Goal: Task Accomplishment & Management: Manage account settings

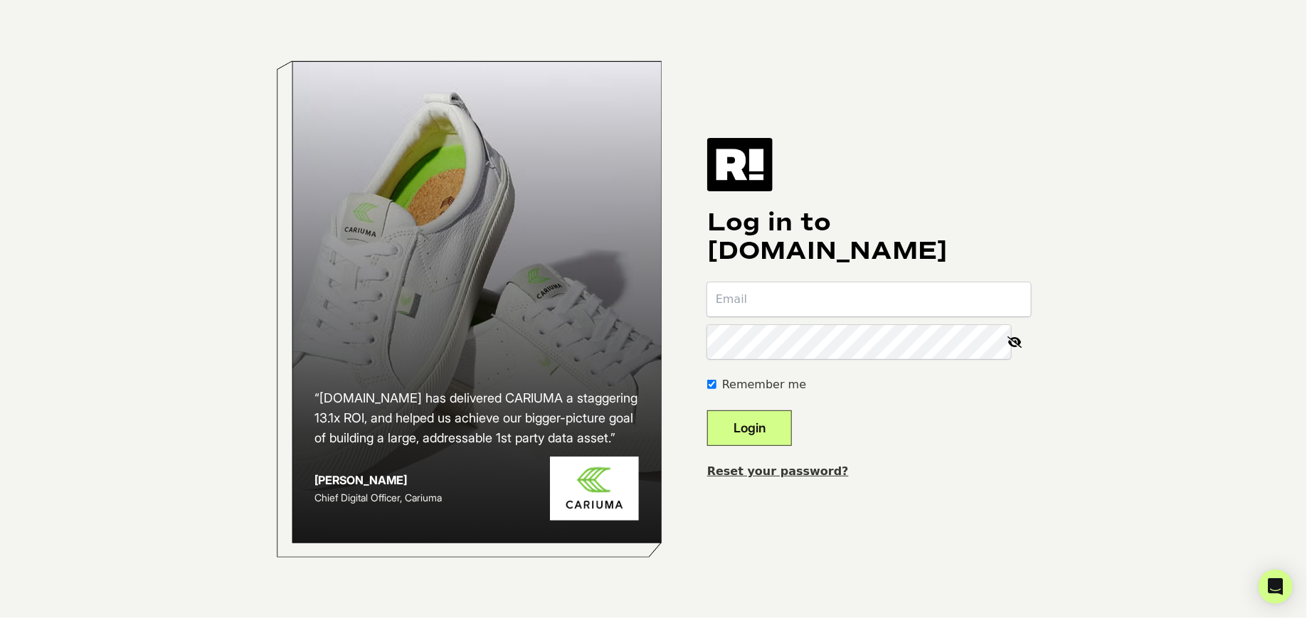
paste input "iain@satechi.com"
type input "iain@satechi.com"
click at [761, 421] on button "Login" at bounding box center [749, 429] width 85 height 36
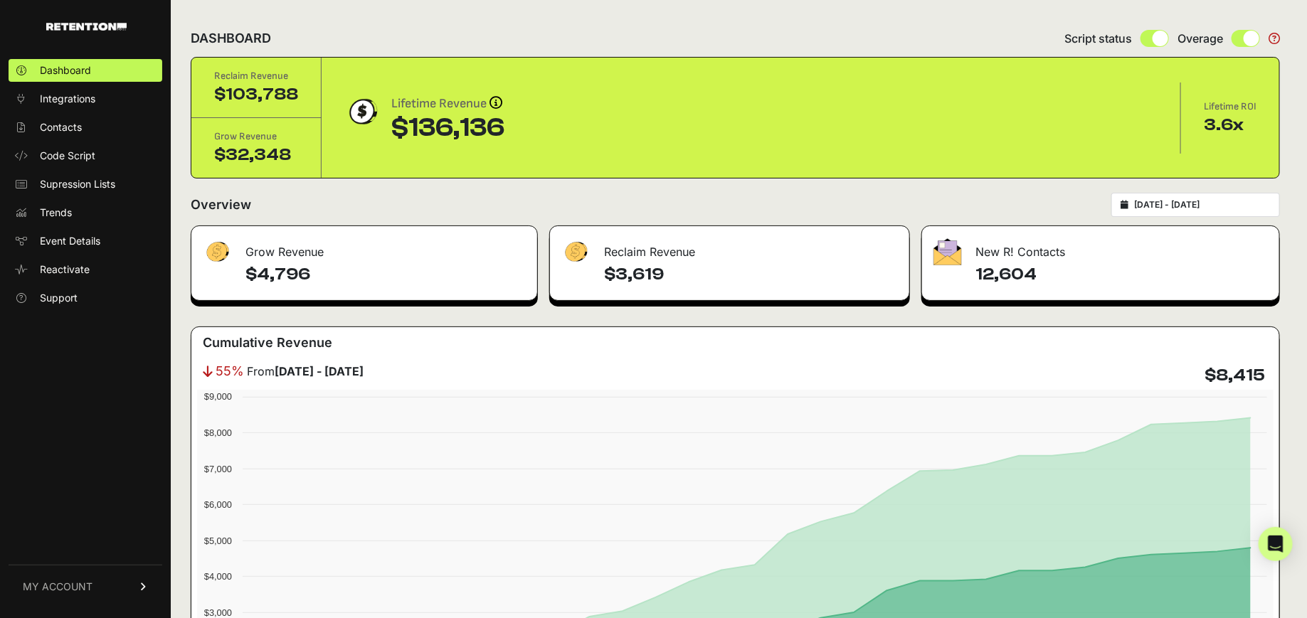
click at [75, 584] on span "MY ACCOUNT" at bounding box center [58, 587] width 70 height 14
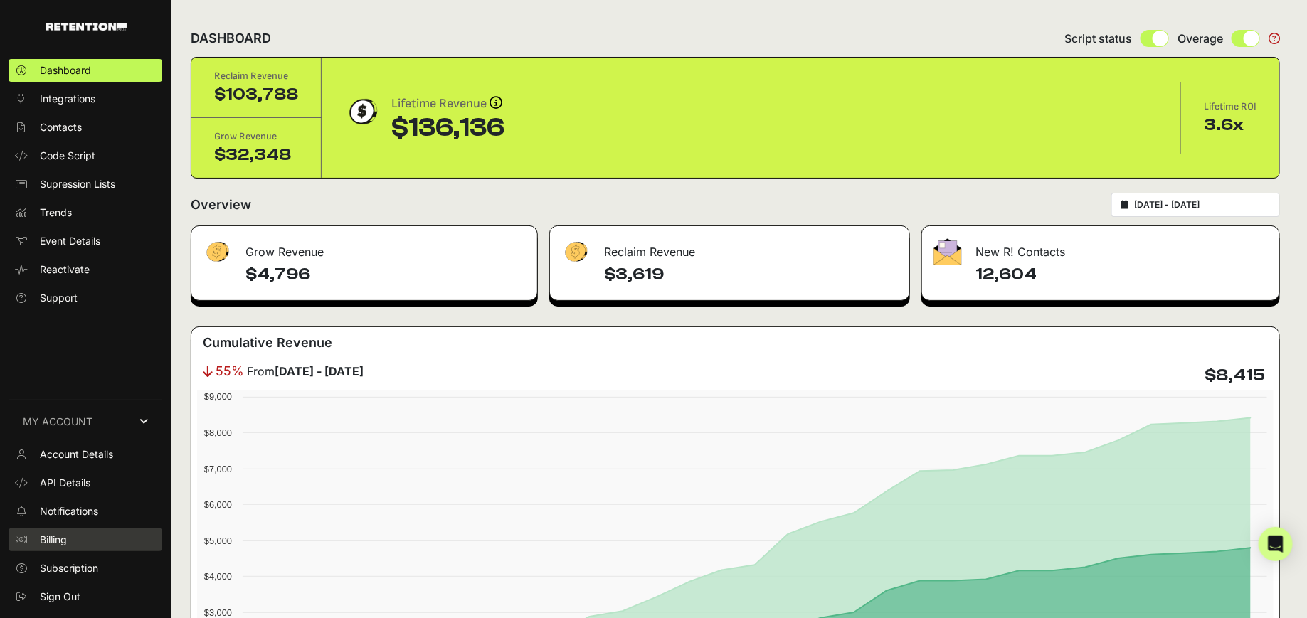
click at [86, 531] on link "Billing" at bounding box center [86, 540] width 154 height 23
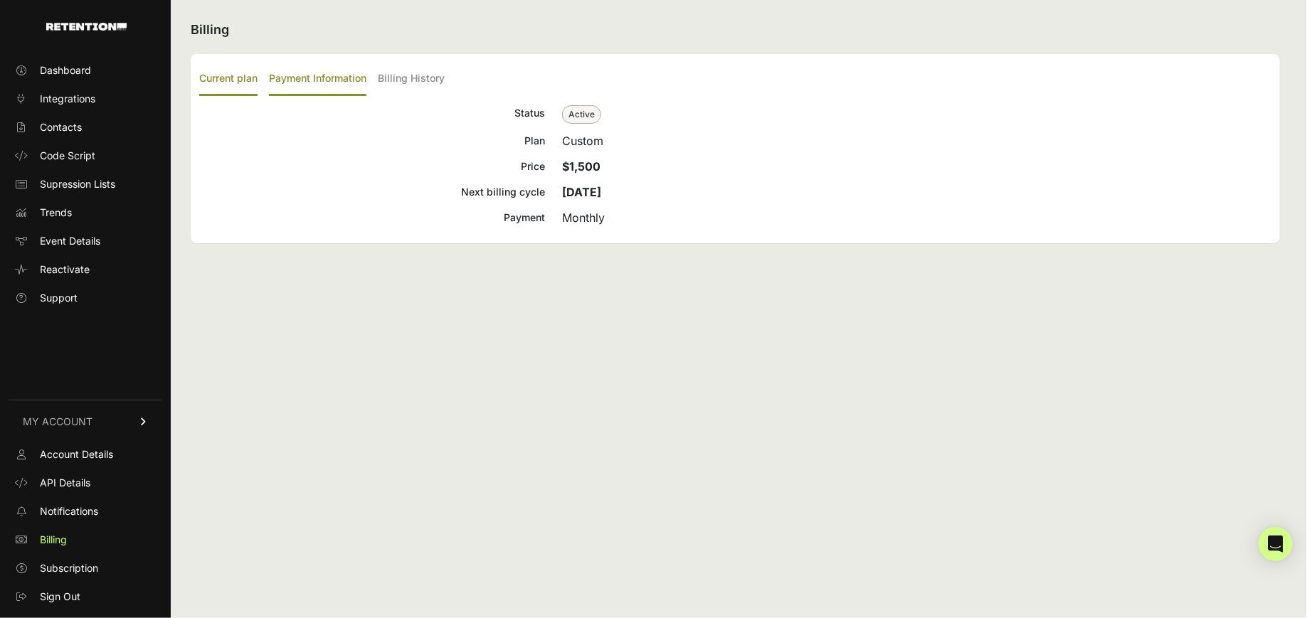
click at [317, 90] on label "Payment Information" at bounding box center [317, 79] width 97 height 33
click at [0, 0] on input "Payment Information" at bounding box center [0, 0] width 0 height 0
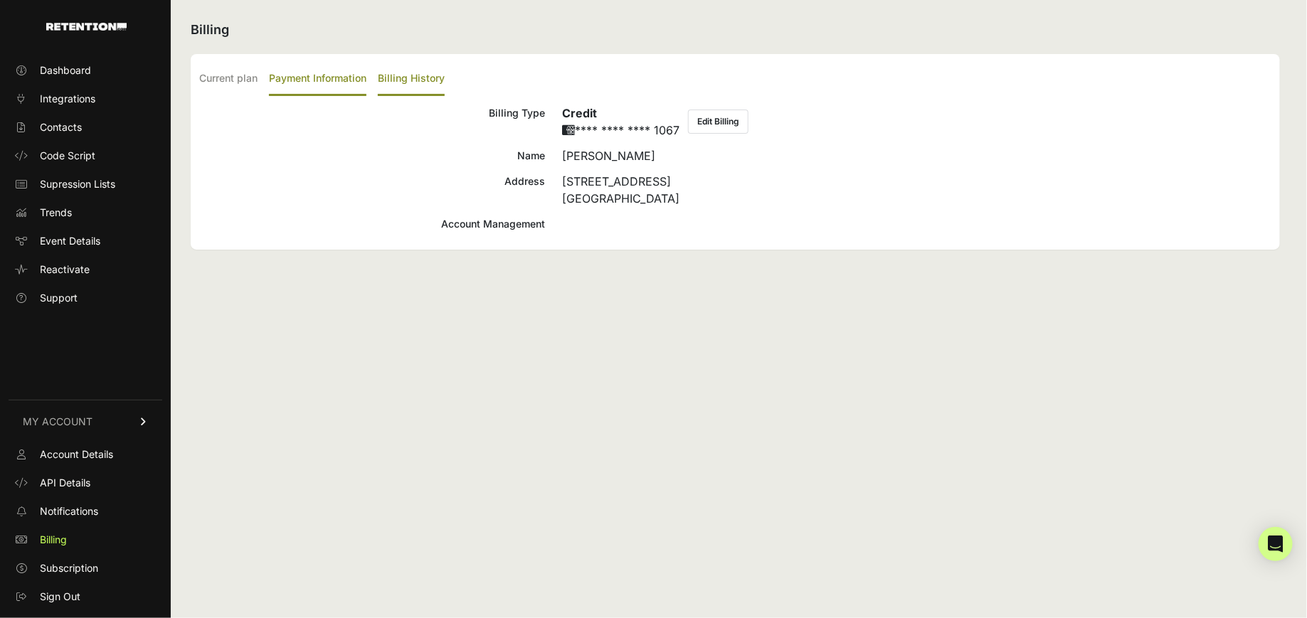
click at [415, 76] on label "Billing History" at bounding box center [411, 79] width 67 height 33
click at [0, 0] on input "Billing History" at bounding box center [0, 0] width 0 height 0
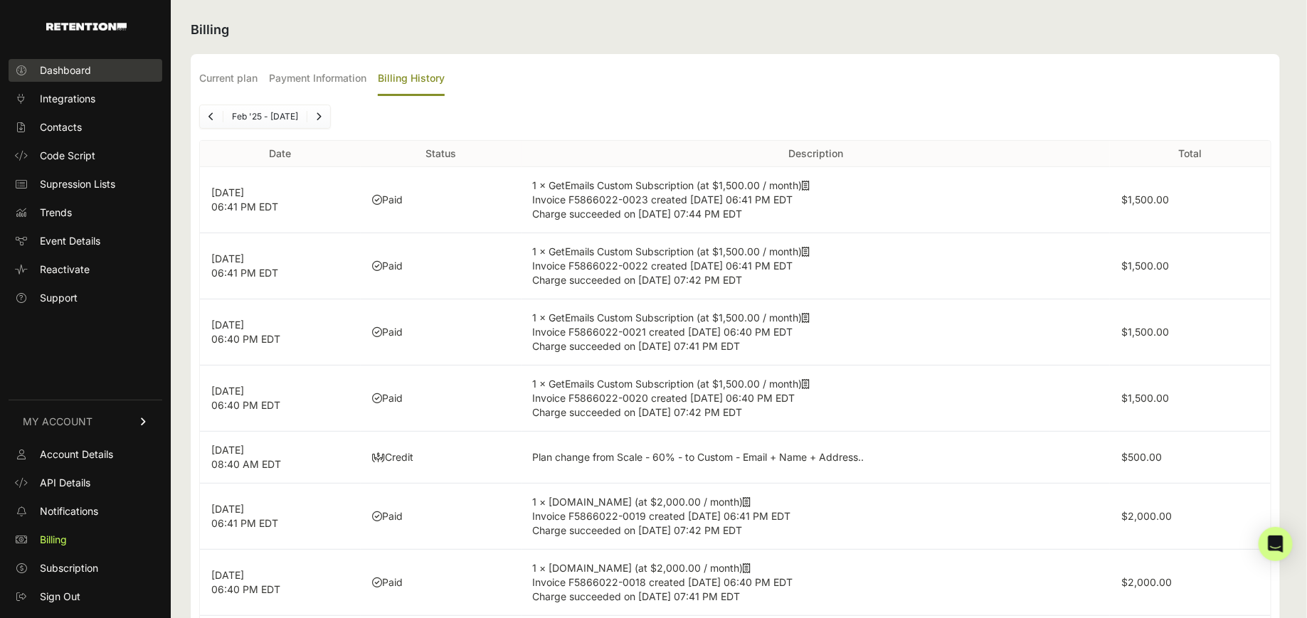
click at [75, 74] on span "Dashboard" at bounding box center [65, 70] width 51 height 14
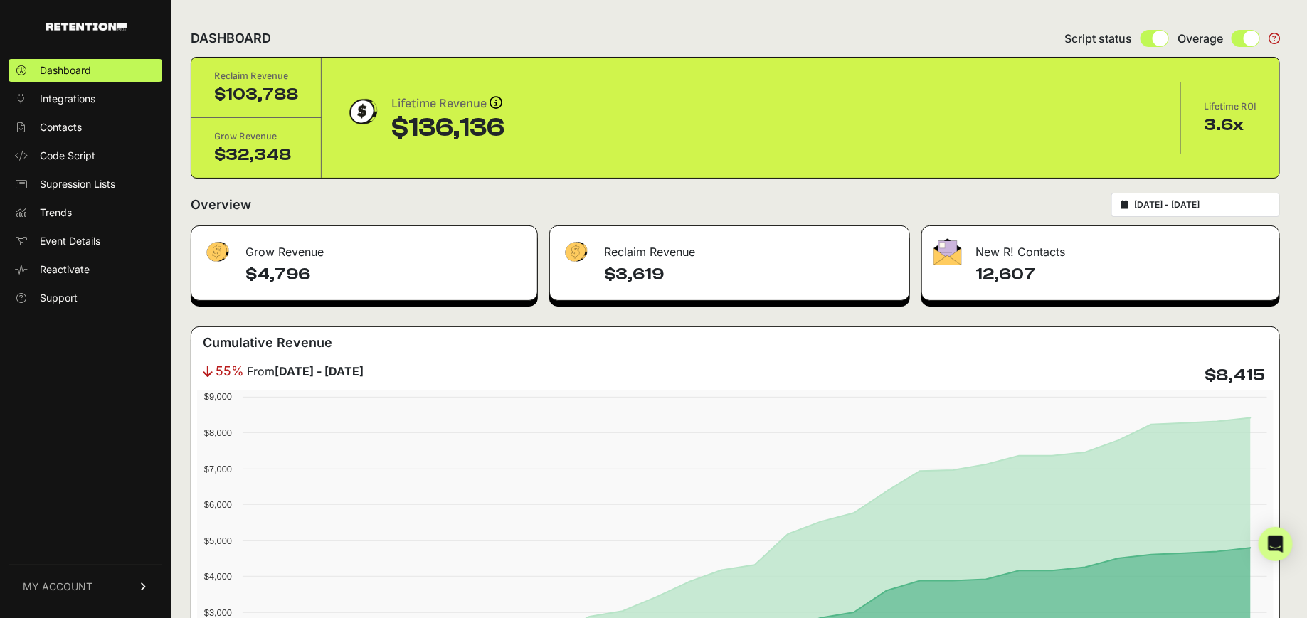
type input "2025-07-22"
type input "[DATE]"
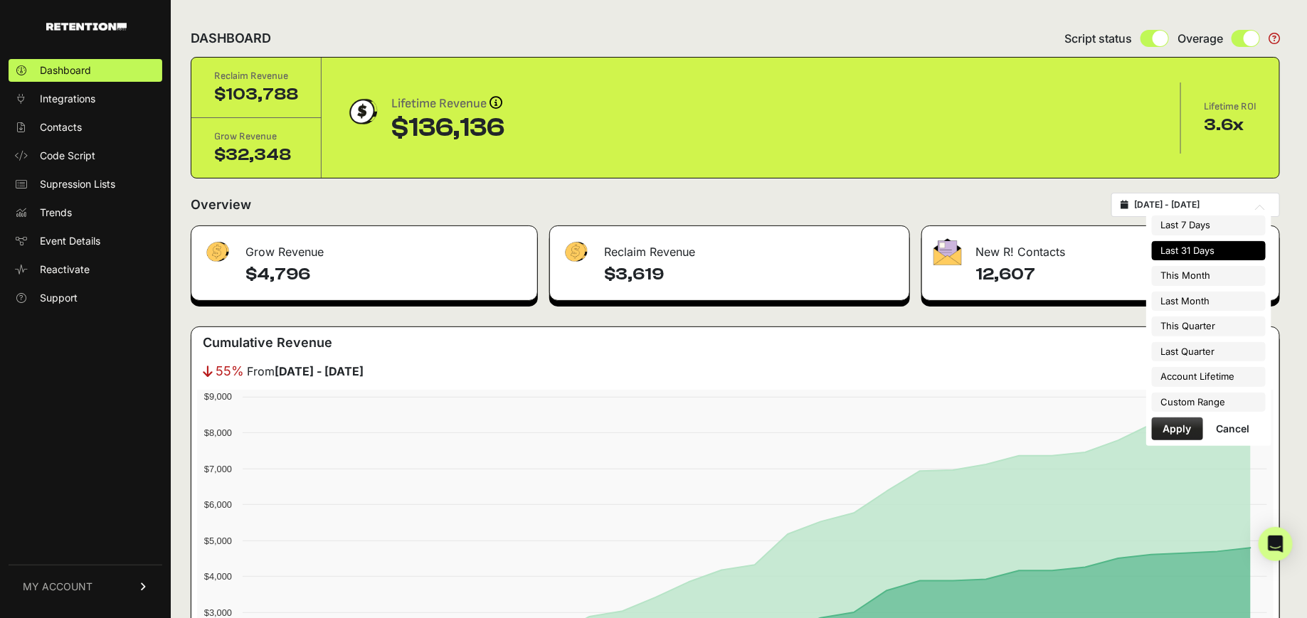
click at [1193, 199] on input "2025-07-22 - 2025-08-21" at bounding box center [1202, 204] width 137 height 11
type input "2025-08-01"
type input "2025-08-31"
type input "2025-07-01"
type input "2025-07-31"
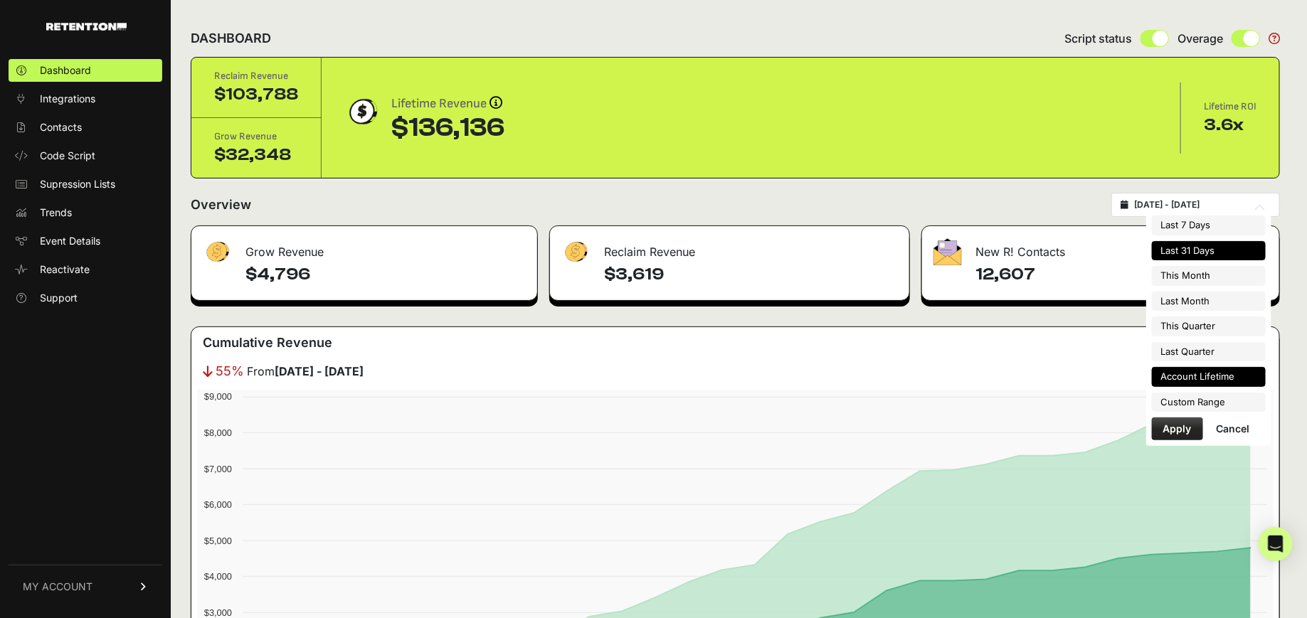
type input "2025-04-01"
type input "2025-06-30"
type input "2023-12-01"
type input "[DATE]"
click at [1194, 399] on li "Custom Range" at bounding box center [1209, 403] width 114 height 20
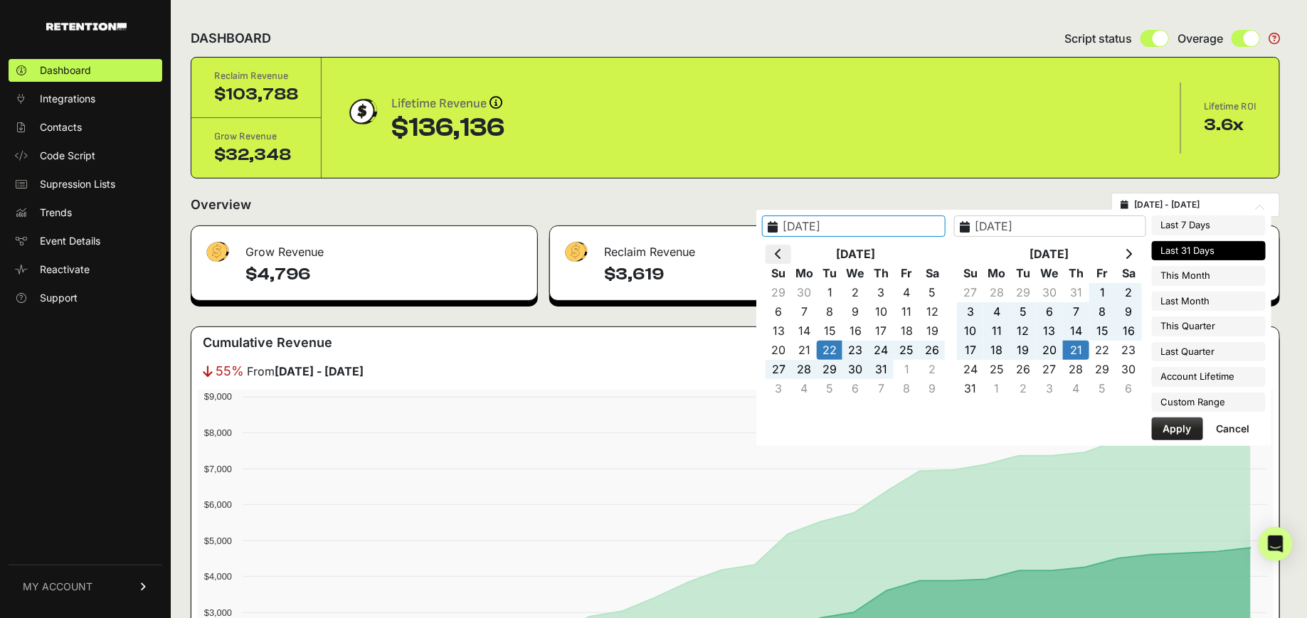
click at [791, 251] on th at bounding box center [779, 254] width 26 height 19
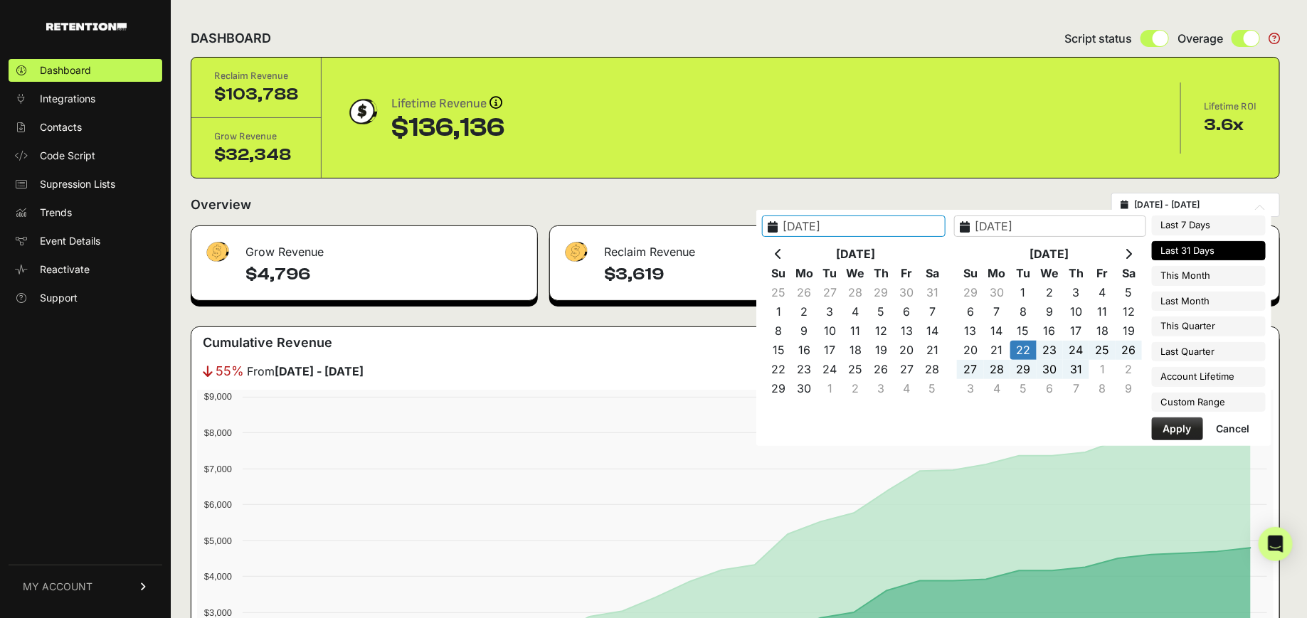
click at [791, 251] on th at bounding box center [779, 254] width 26 height 19
type input "2025-04-12"
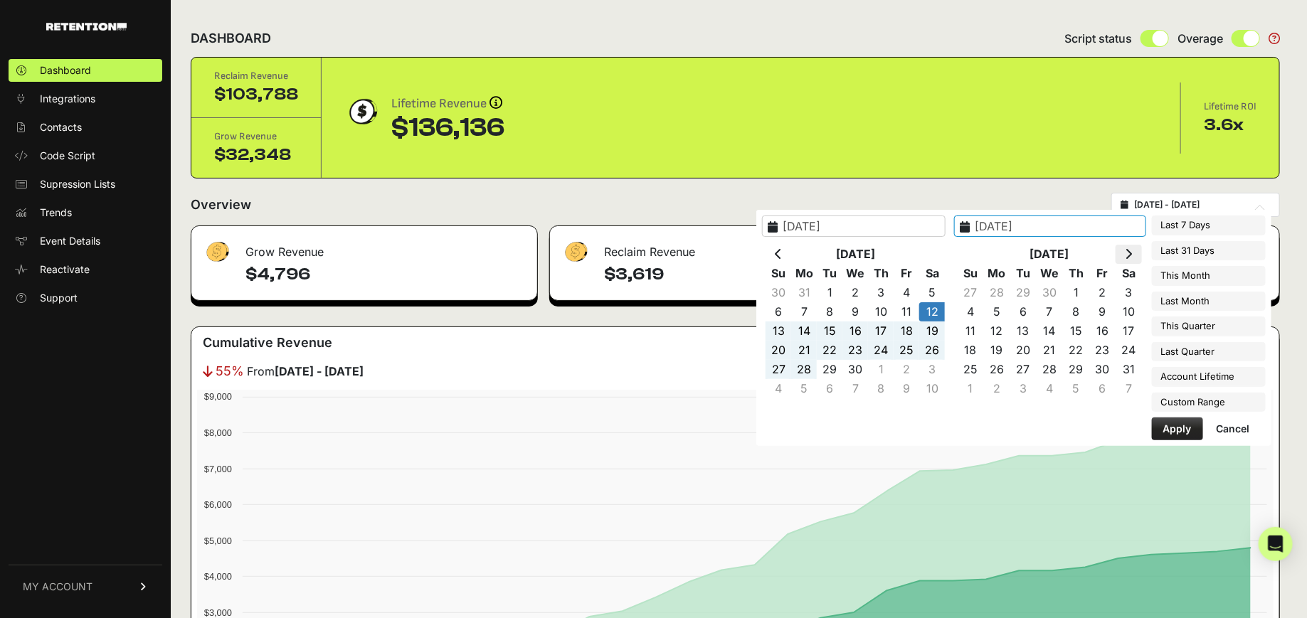
click at [1139, 253] on th at bounding box center [1129, 254] width 26 height 19
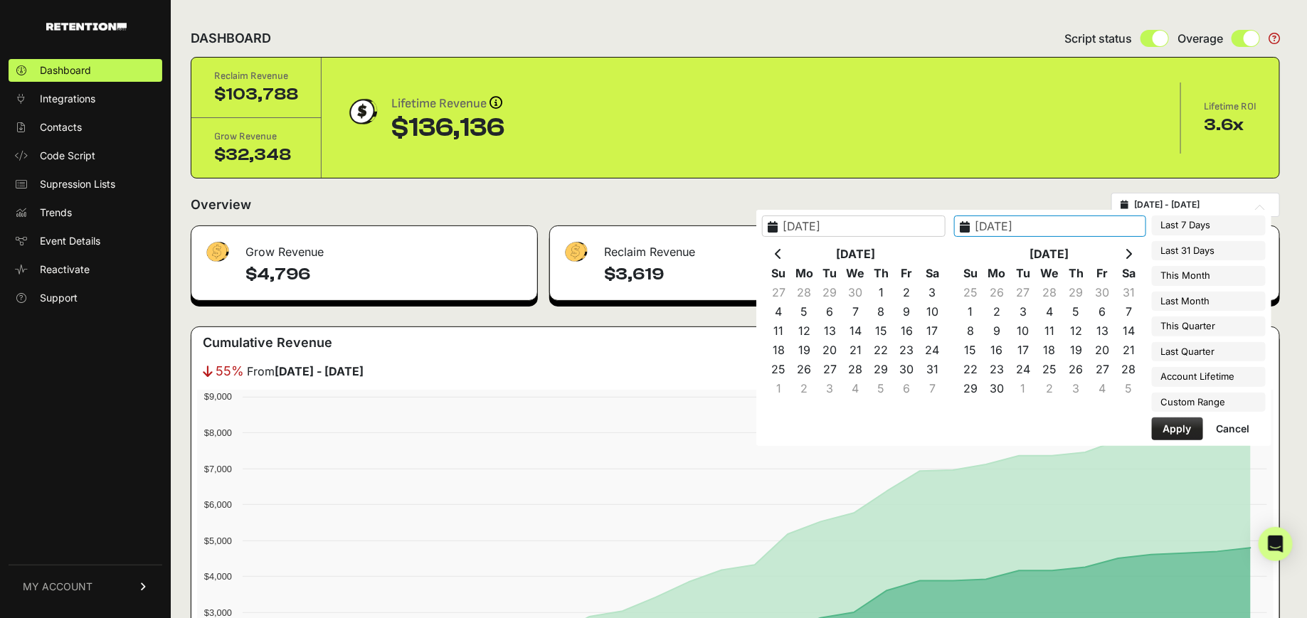
click at [1139, 253] on th at bounding box center [1129, 254] width 26 height 19
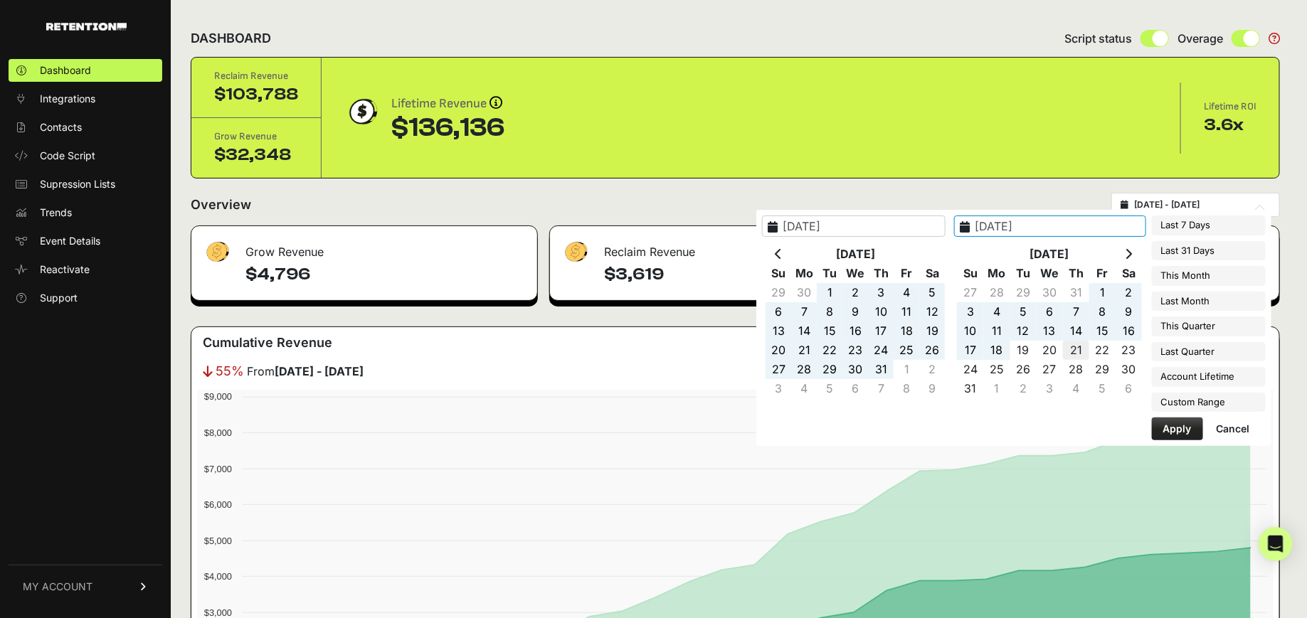
type input "2025-08-21"
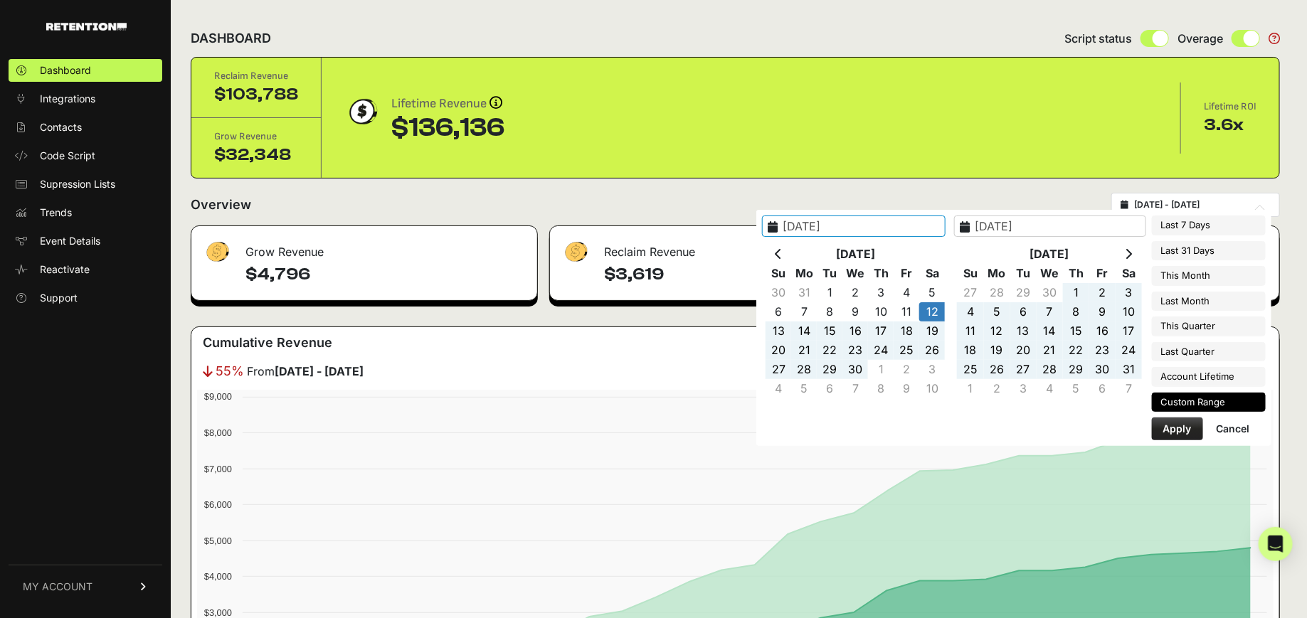
type input "2025-04-12"
click at [1183, 425] on button "Apply" at bounding box center [1177, 429] width 51 height 23
type input "2025-04-12 - 2025-08-21"
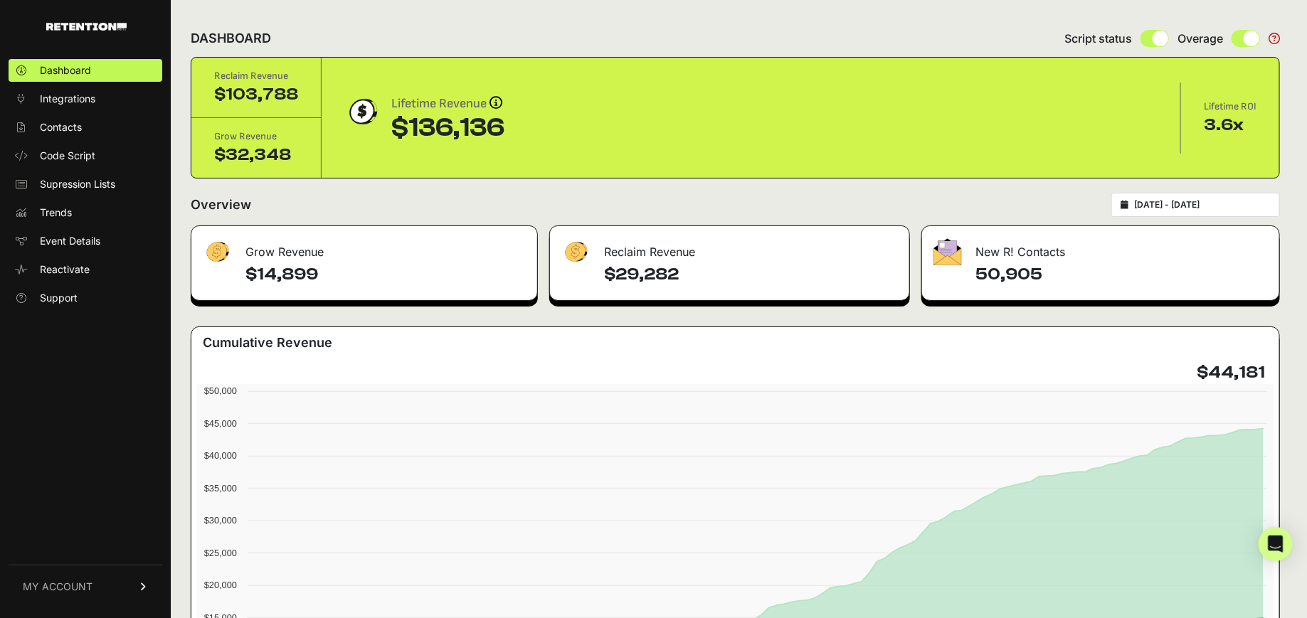
type input "[DATE]"
click at [1182, 200] on input "[DATE] - [DATE]" at bounding box center [1202, 204] width 137 height 11
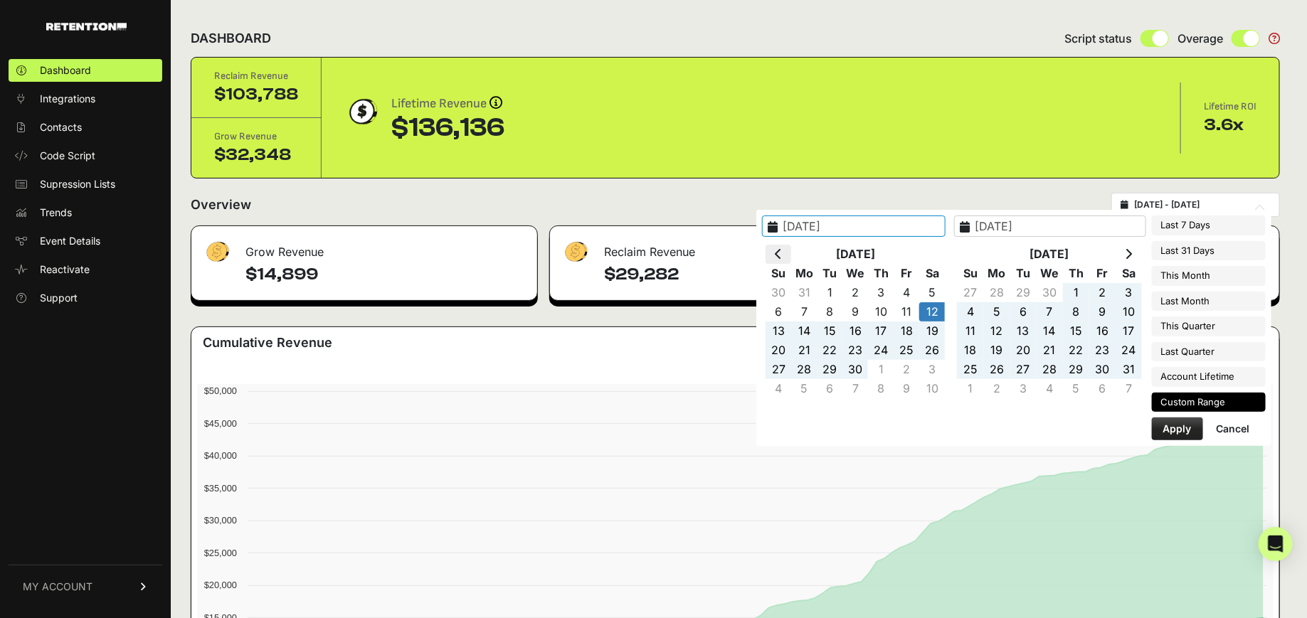
click at [782, 252] on icon at bounding box center [778, 253] width 7 height 11
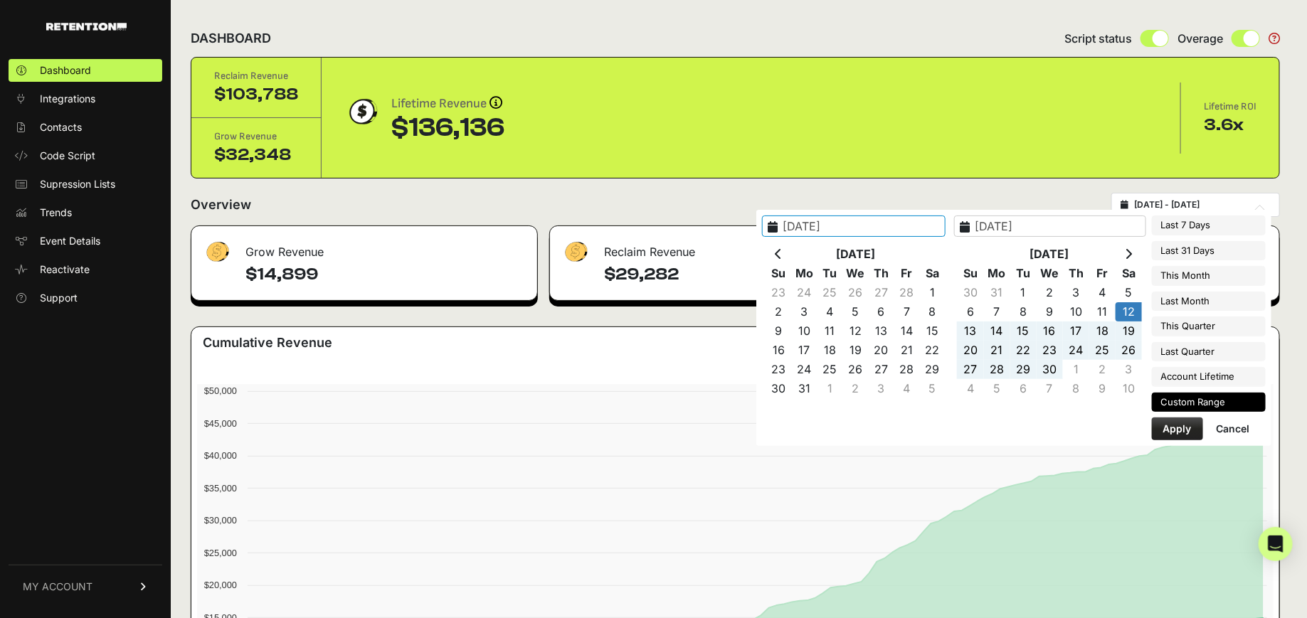
click at [782, 252] on icon at bounding box center [778, 253] width 7 height 11
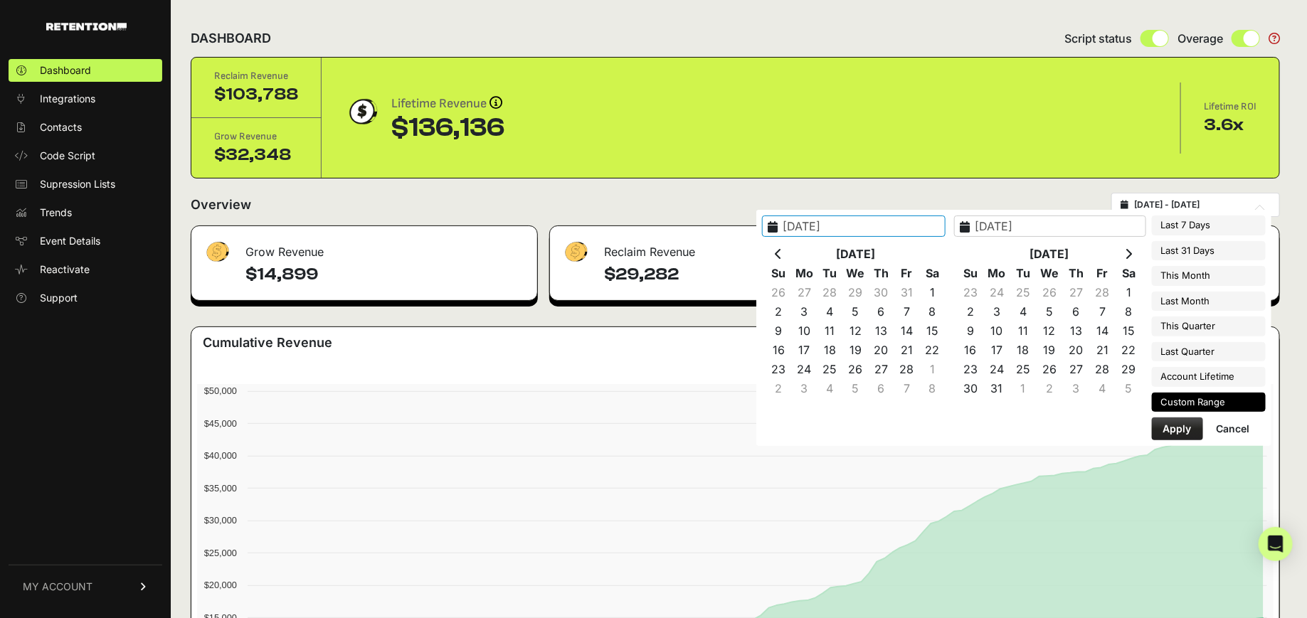
click at [782, 252] on icon at bounding box center [778, 253] width 7 height 11
type input "[DATE]"
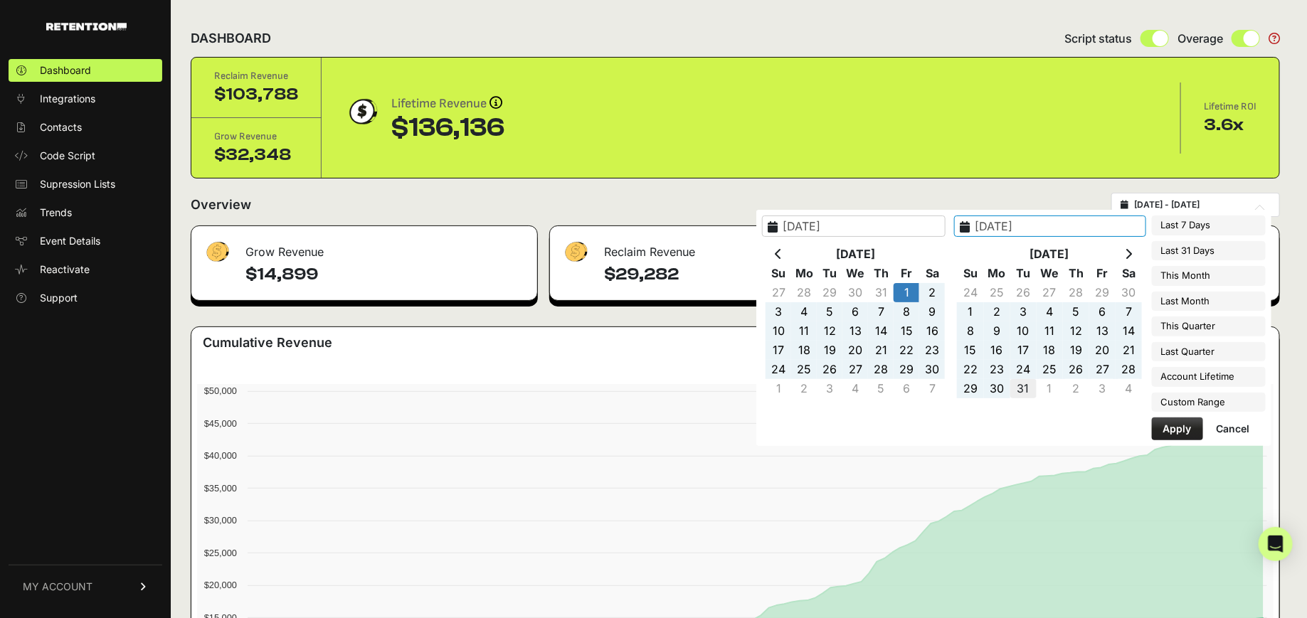
type input "[DATE]"
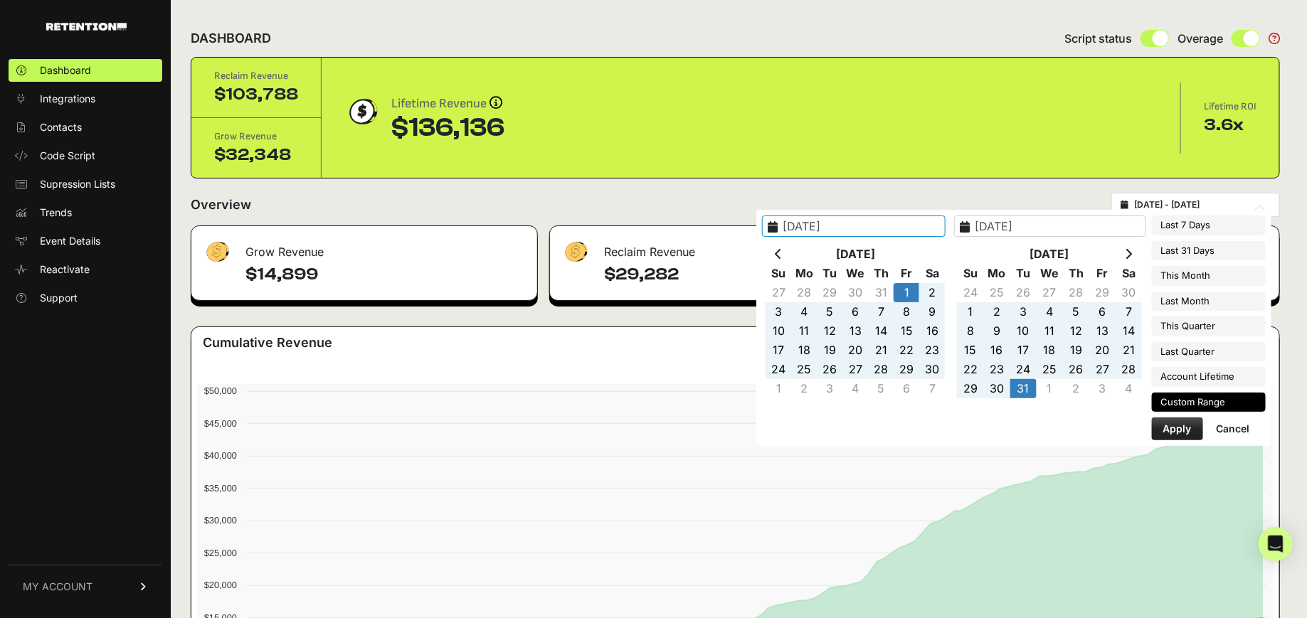
type input "[DATE]"
click at [1177, 421] on button "Apply" at bounding box center [1177, 429] width 51 height 23
type input "[DATE] - [DATE]"
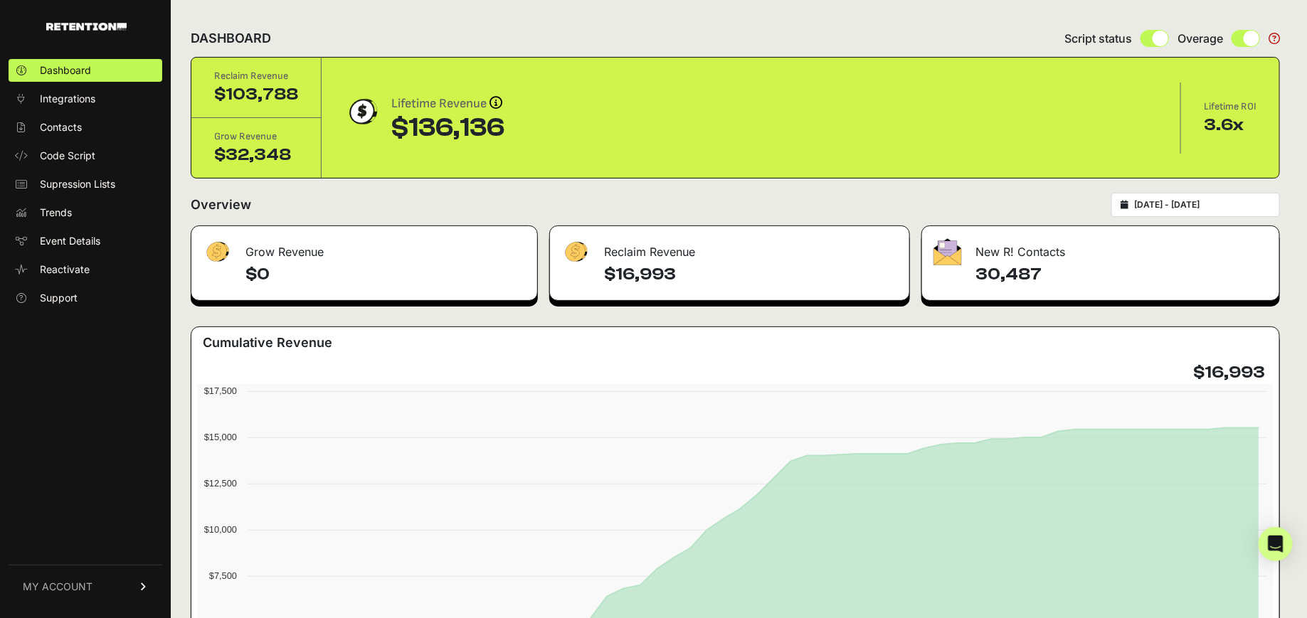
type input "[DATE]"
click at [1216, 205] on input "[DATE] - [DATE]" at bounding box center [1202, 204] width 137 height 11
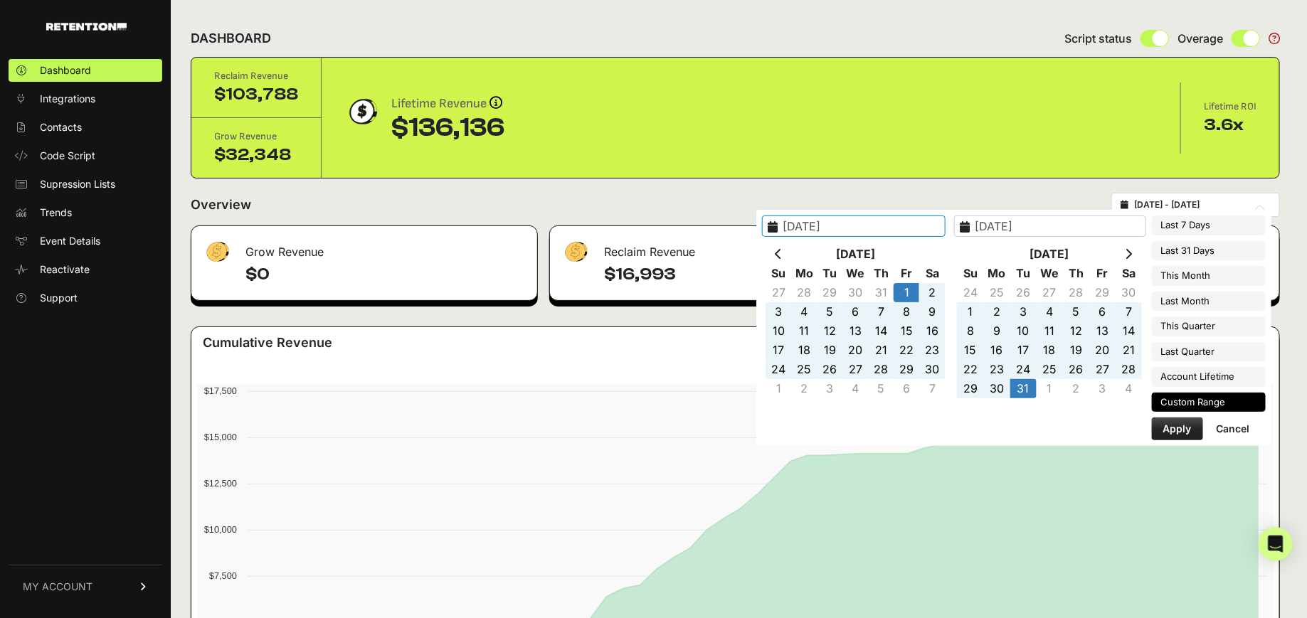
type input "[DATE]"
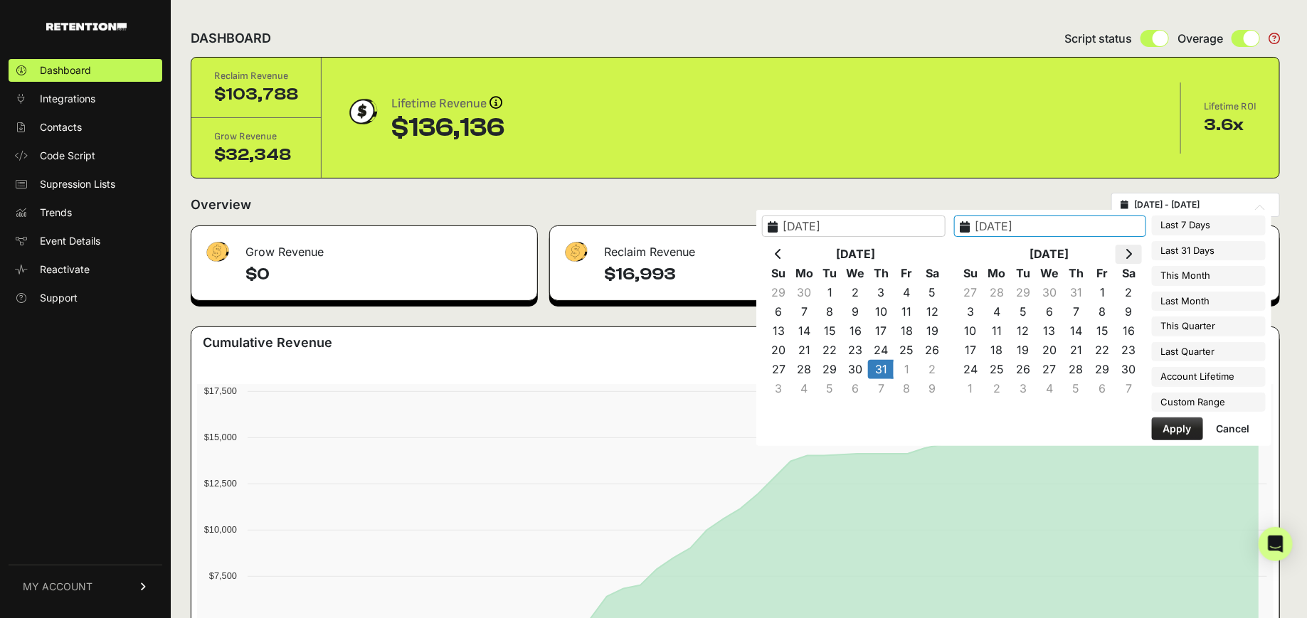
click at [1133, 257] on icon at bounding box center [1129, 253] width 7 height 11
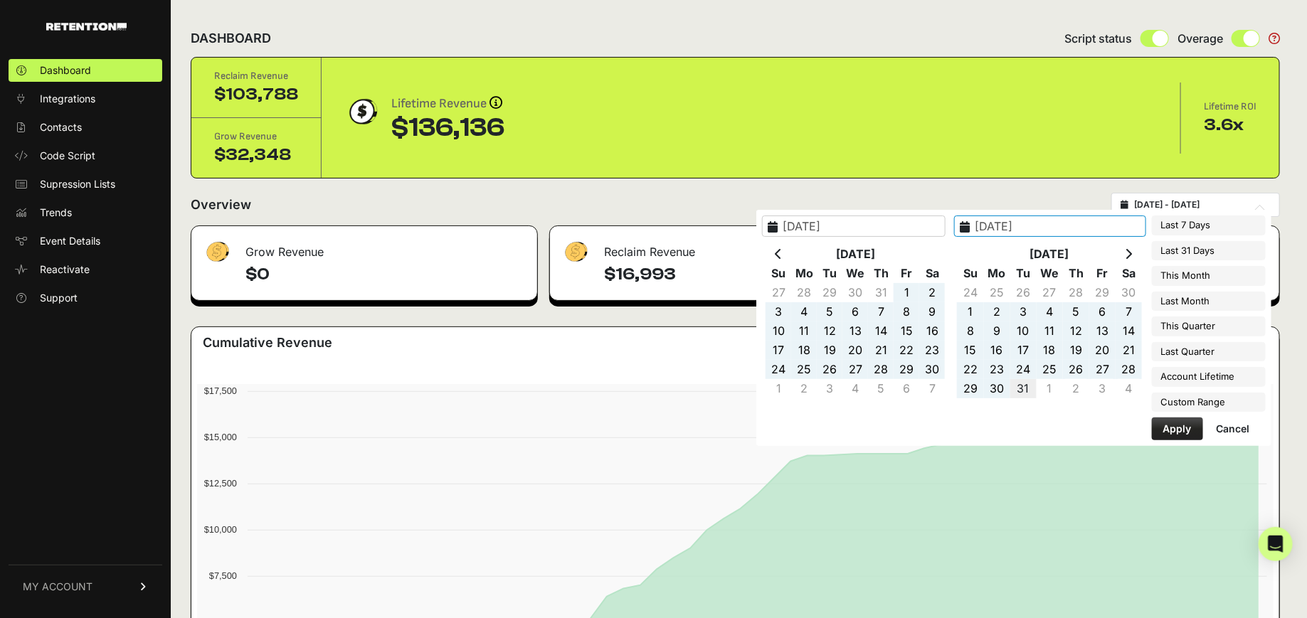
type input "[DATE]"
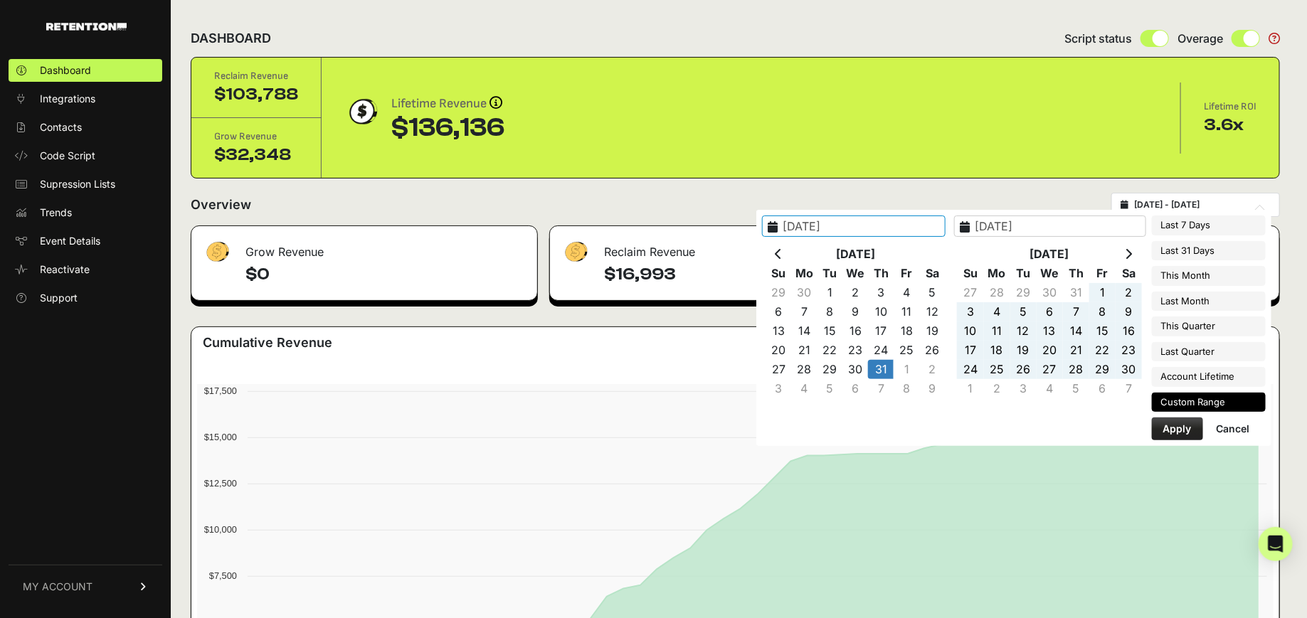
type input "2024-10-31"
click at [1174, 420] on button "Apply" at bounding box center [1177, 429] width 51 height 23
type input "[DATE] - [DATE]"
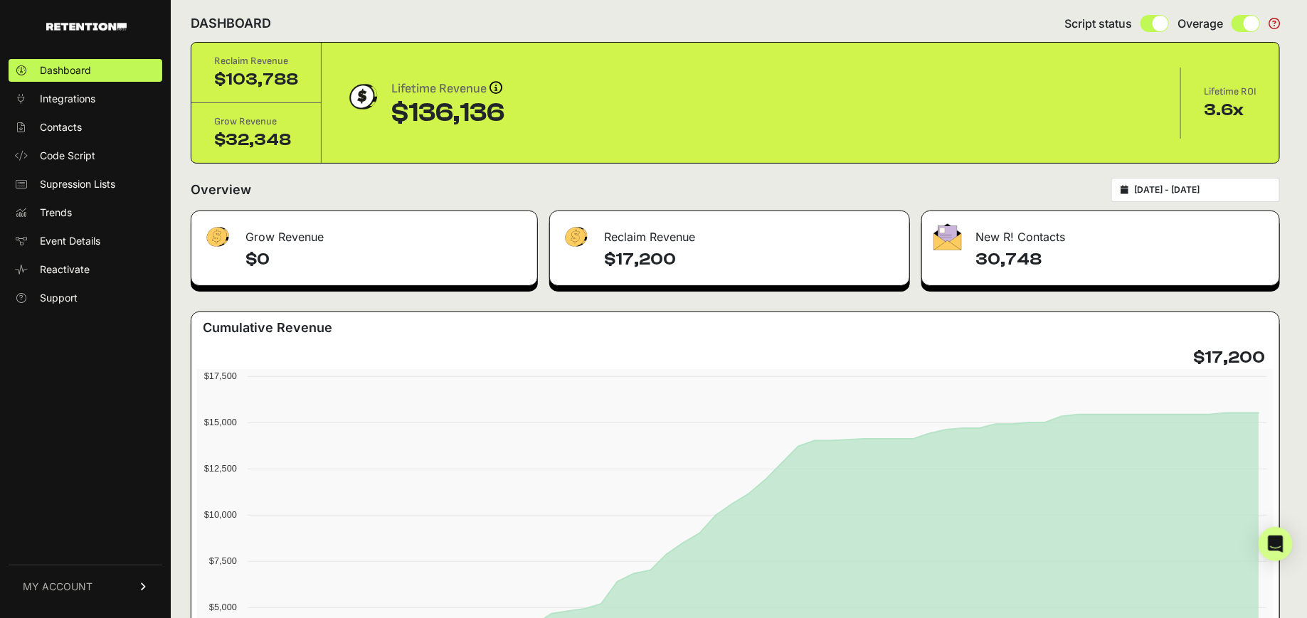
scroll to position [16, 0]
